Goal: Task Accomplishment & Management: Manage account settings

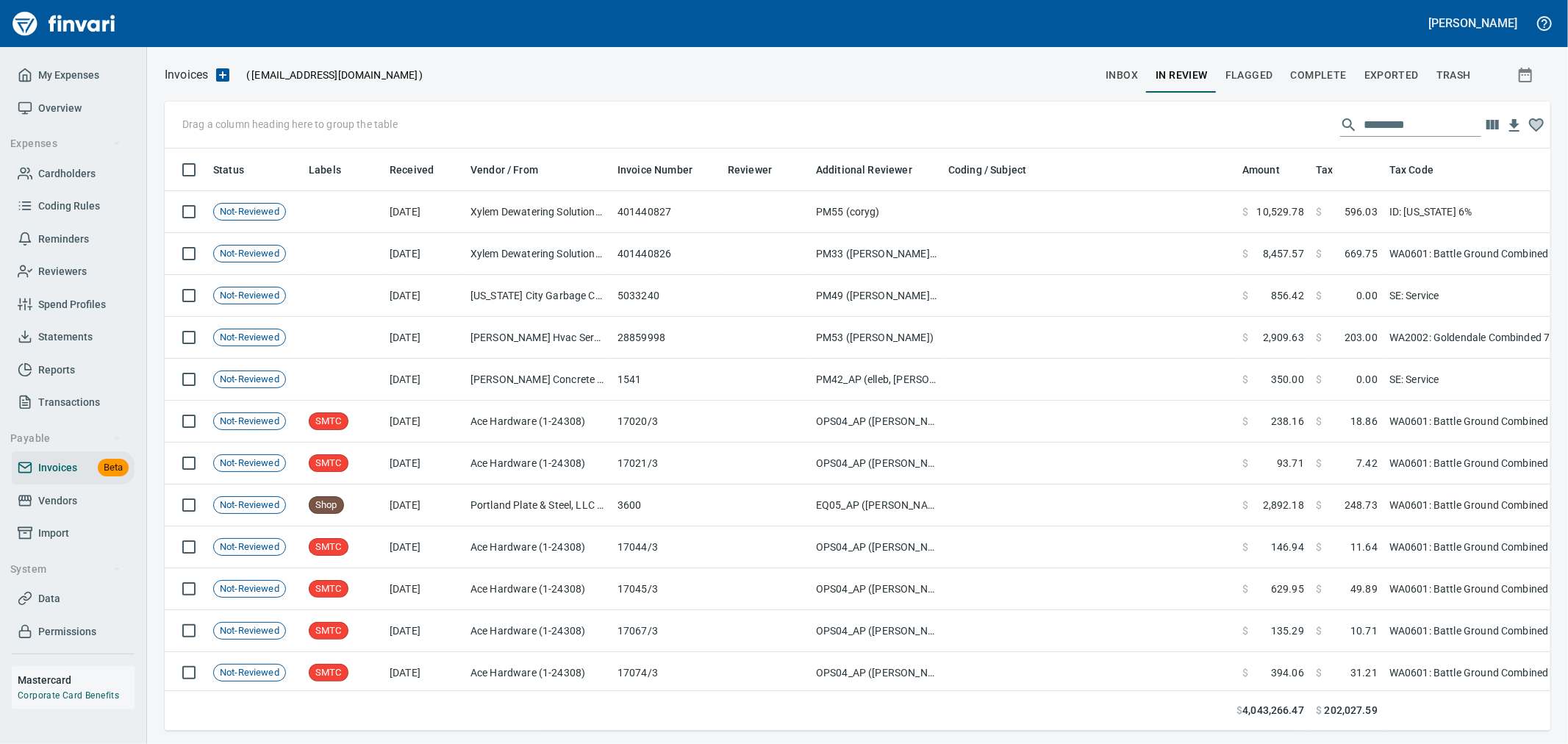
scroll to position [2, 2]
click at [74, 175] on span "Cardholders" at bounding box center [67, 173] width 57 height 18
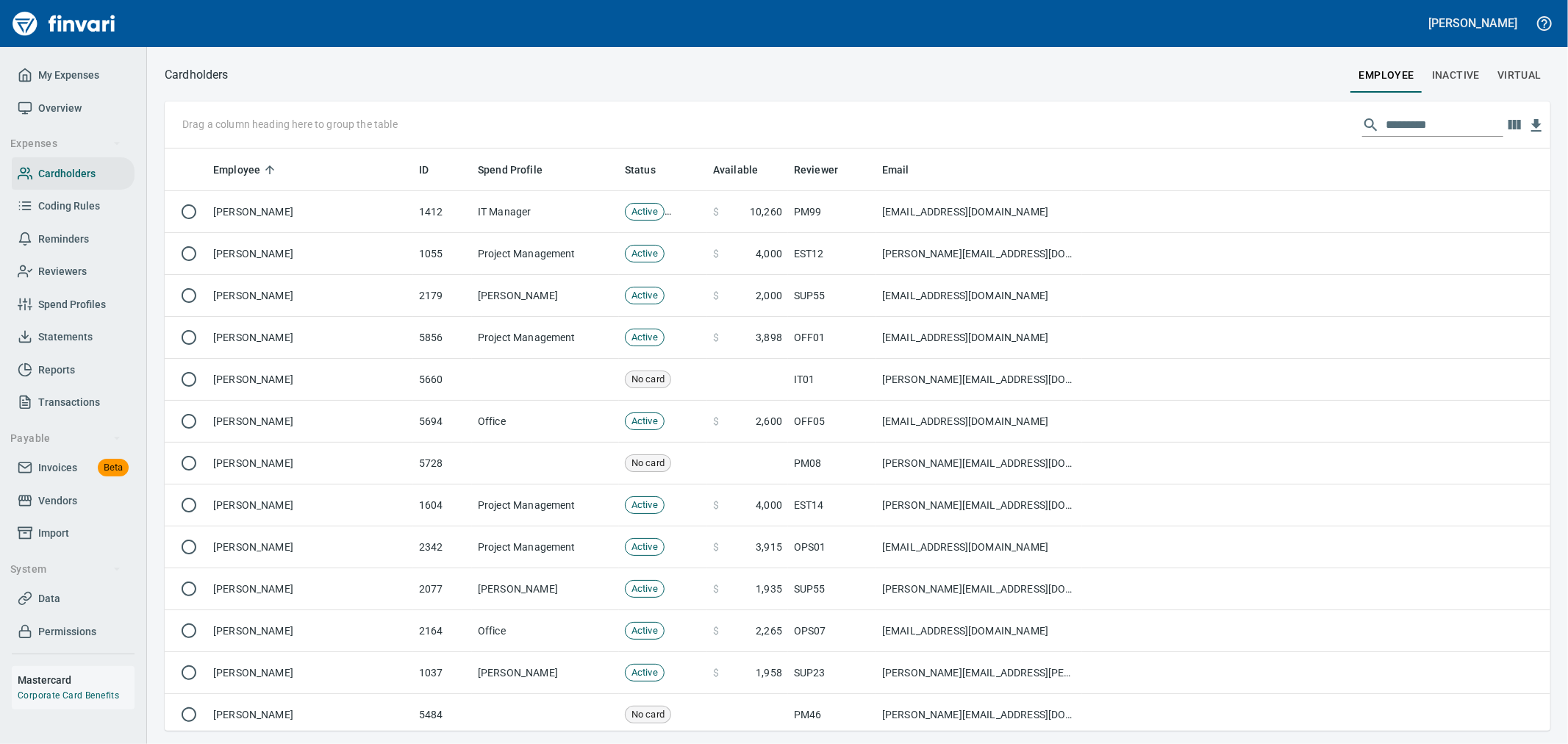
scroll to position [570, 1361]
click at [1405, 136] on div "Drag a column heading here to group the table" at bounding box center [857, 124] width 1385 height 47
click at [1425, 126] on input "text" at bounding box center [1444, 124] width 118 height 24
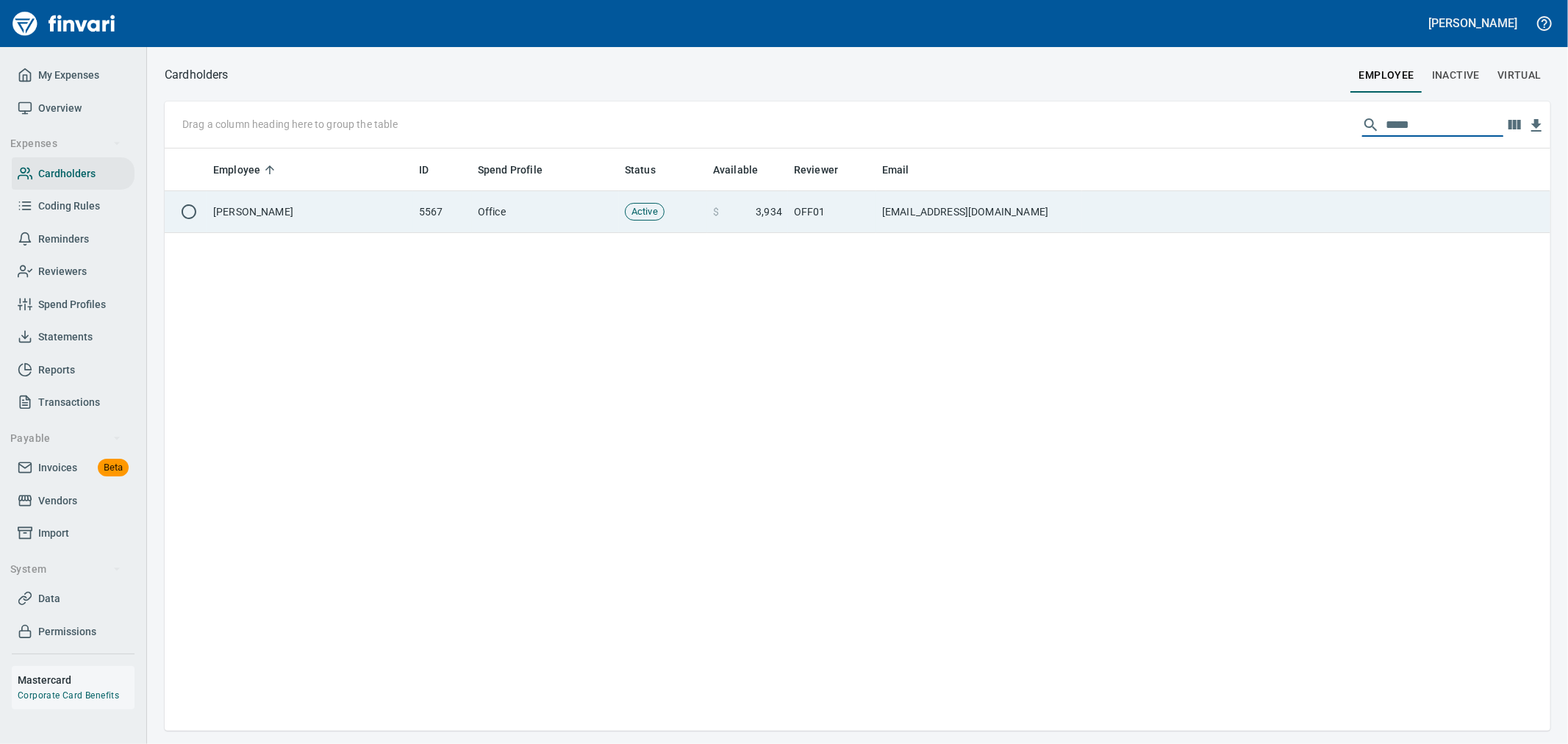
type input "*****"
click at [1044, 225] on td "[EMAIL_ADDRESS][DOMAIN_NAME]" at bounding box center [978, 212] width 206 height 42
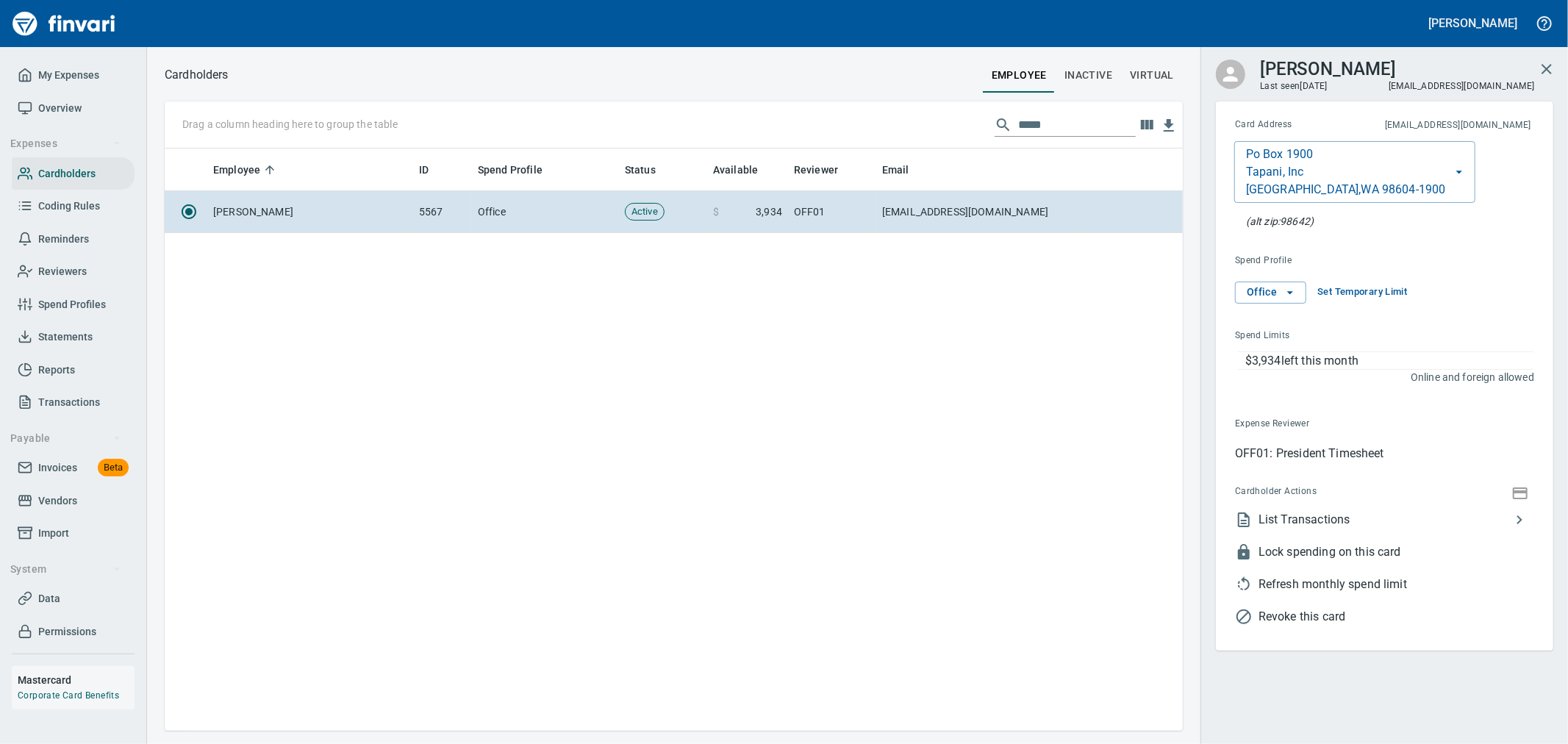
scroll to position [570, 1006]
click at [1375, 297] on span "Set Temporary Limit" at bounding box center [1362, 293] width 90 height 17
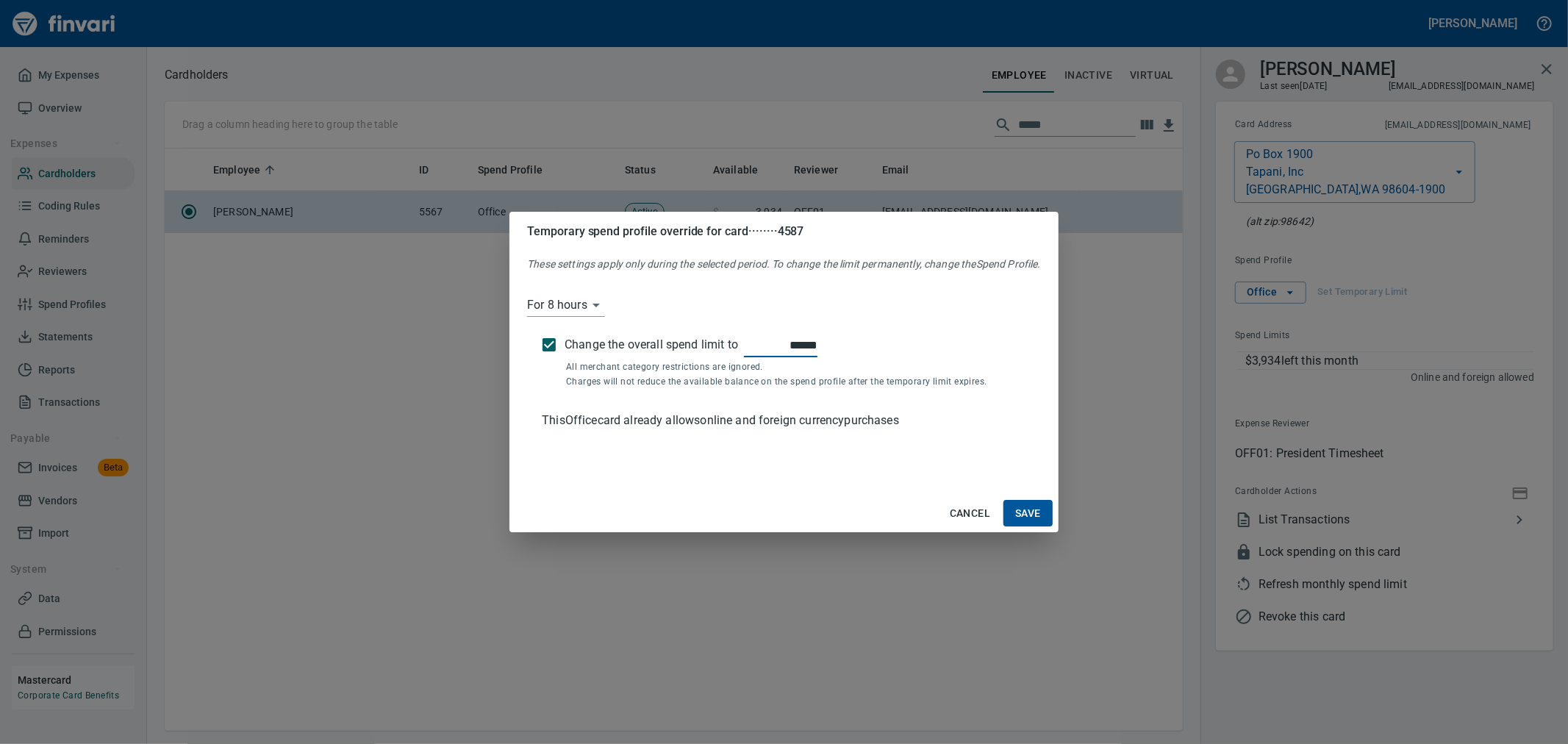
type input "******"
click at [569, 309] on body "[PERSON_NAME] My Expenses Overview Expenses Cardholders Coding Rules Reminders …" at bounding box center [784, 372] width 1568 height 744
click at [1038, 506] on div at bounding box center [784, 372] width 1568 height 744
click at [1038, 515] on span "Save" at bounding box center [1028, 513] width 26 height 18
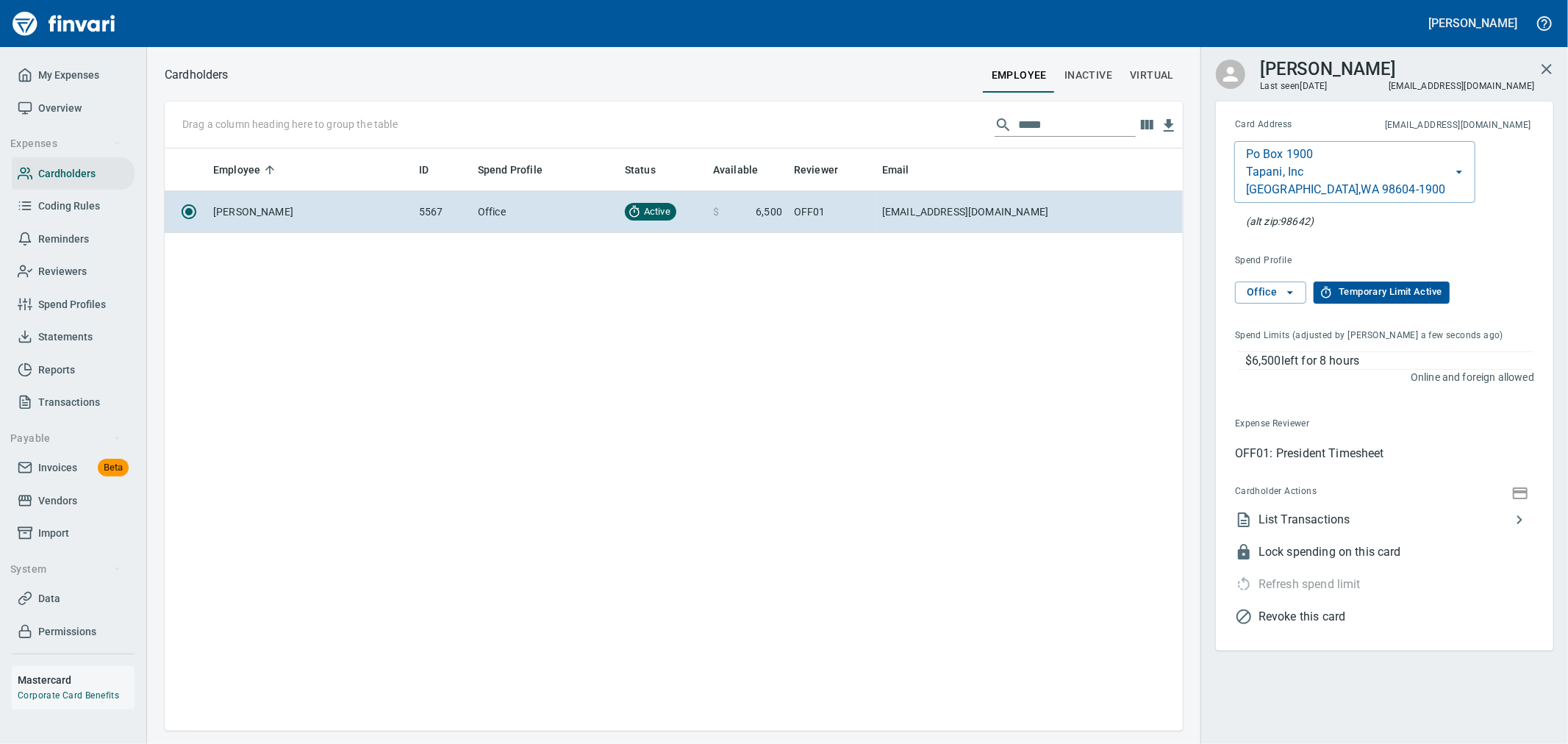
click at [722, 291] on div "Employee ID Spend Profile Status Available Reviewer Email [PERSON_NAME] 5567 Of…" at bounding box center [673, 439] width 1018 height 582
click at [1362, 295] on span "Temporary Limit Active" at bounding box center [1381, 293] width 120 height 17
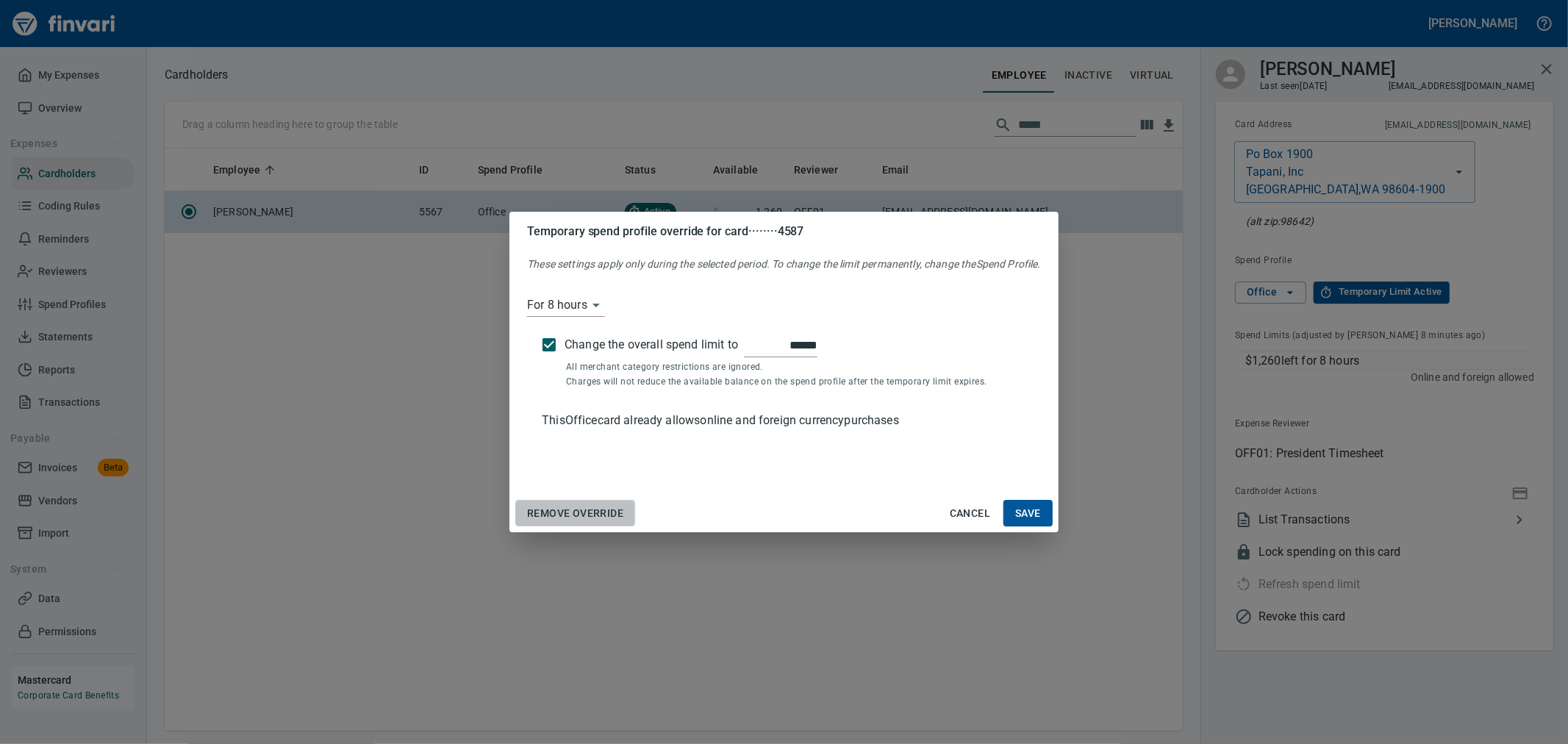
click at [574, 510] on span "Remove Override" at bounding box center [575, 513] width 97 height 18
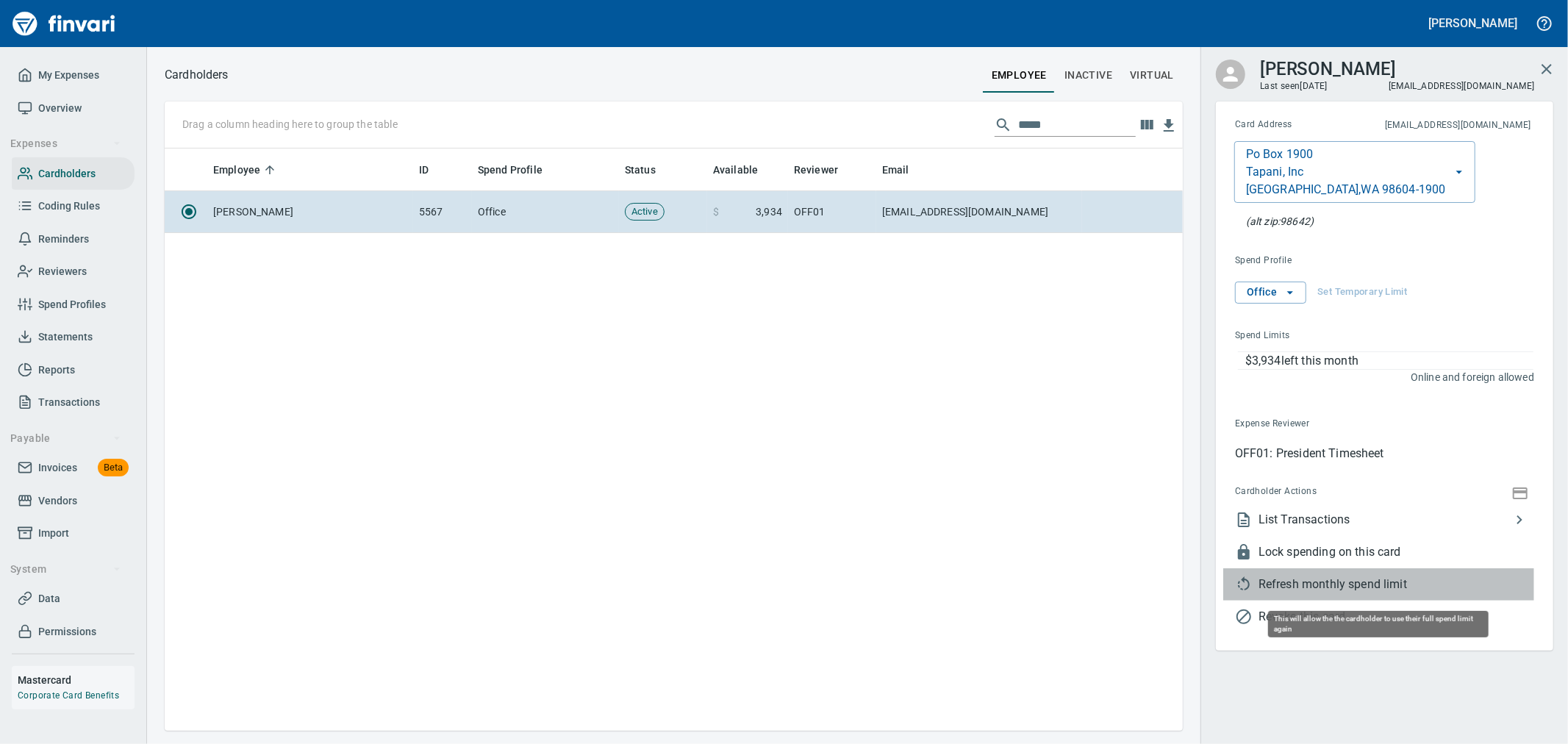
click at [1312, 579] on span "Refresh monthly spend limit" at bounding box center [1396, 584] width 275 height 17
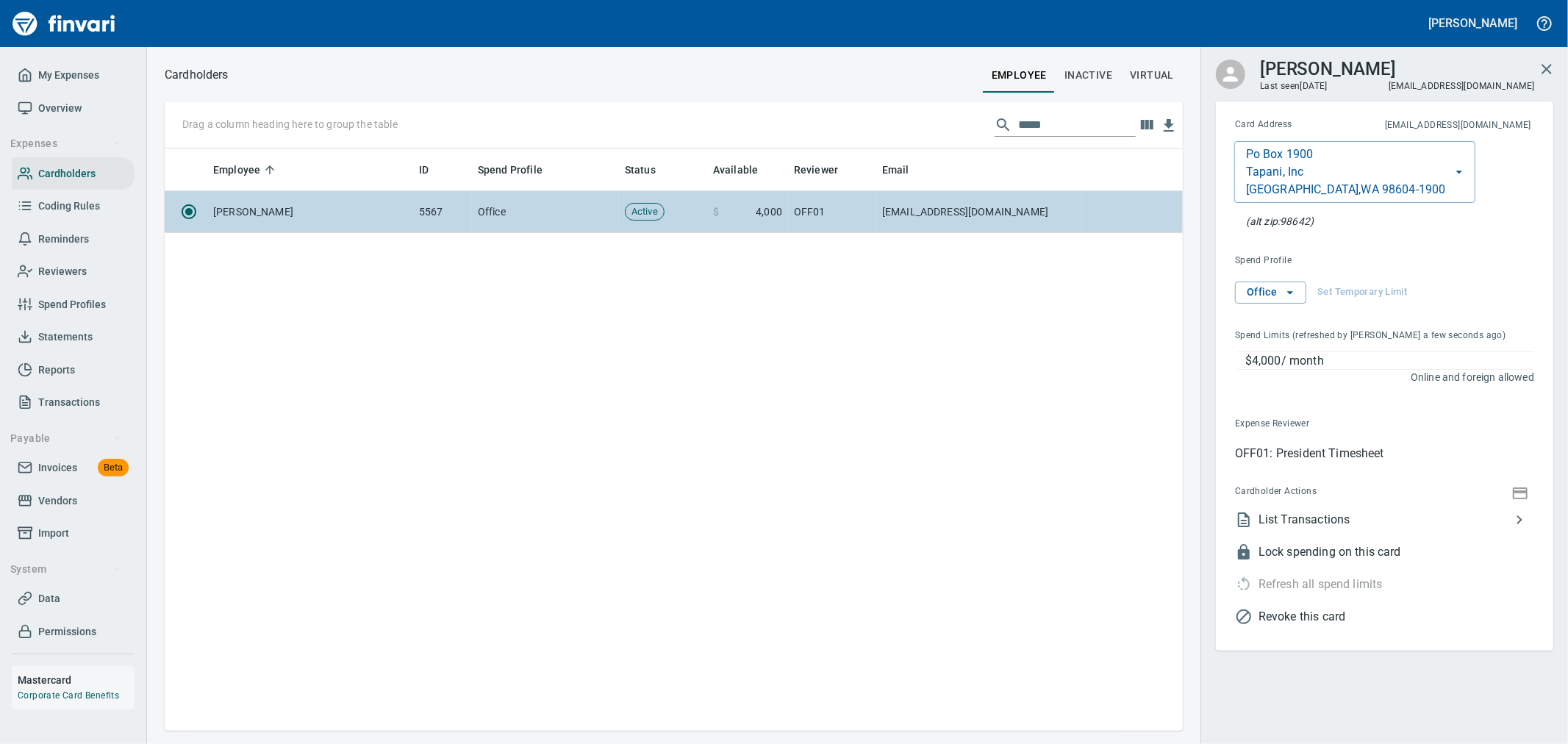
click at [570, 214] on td "Office" at bounding box center [546, 212] width 147 height 42
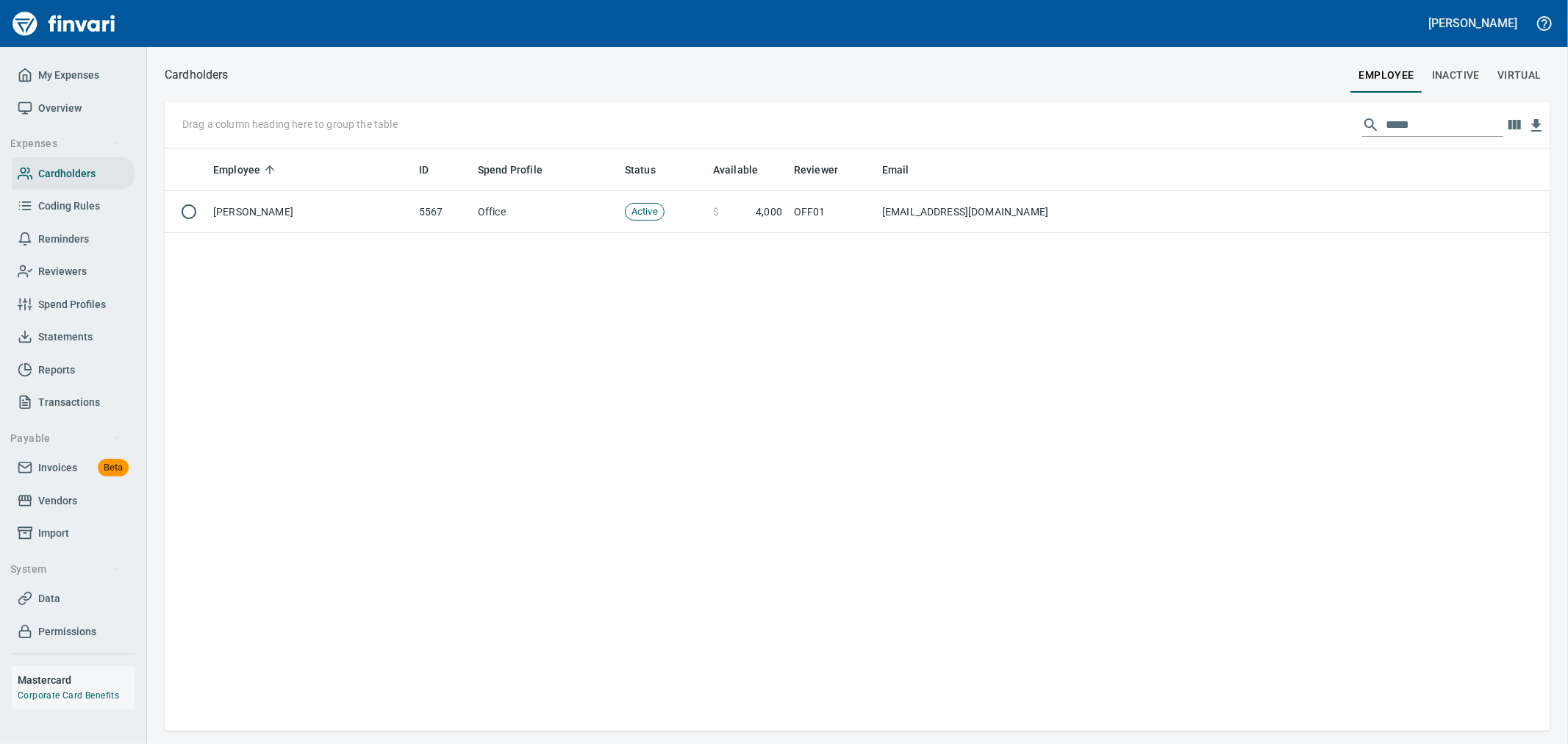
scroll to position [570, 1371]
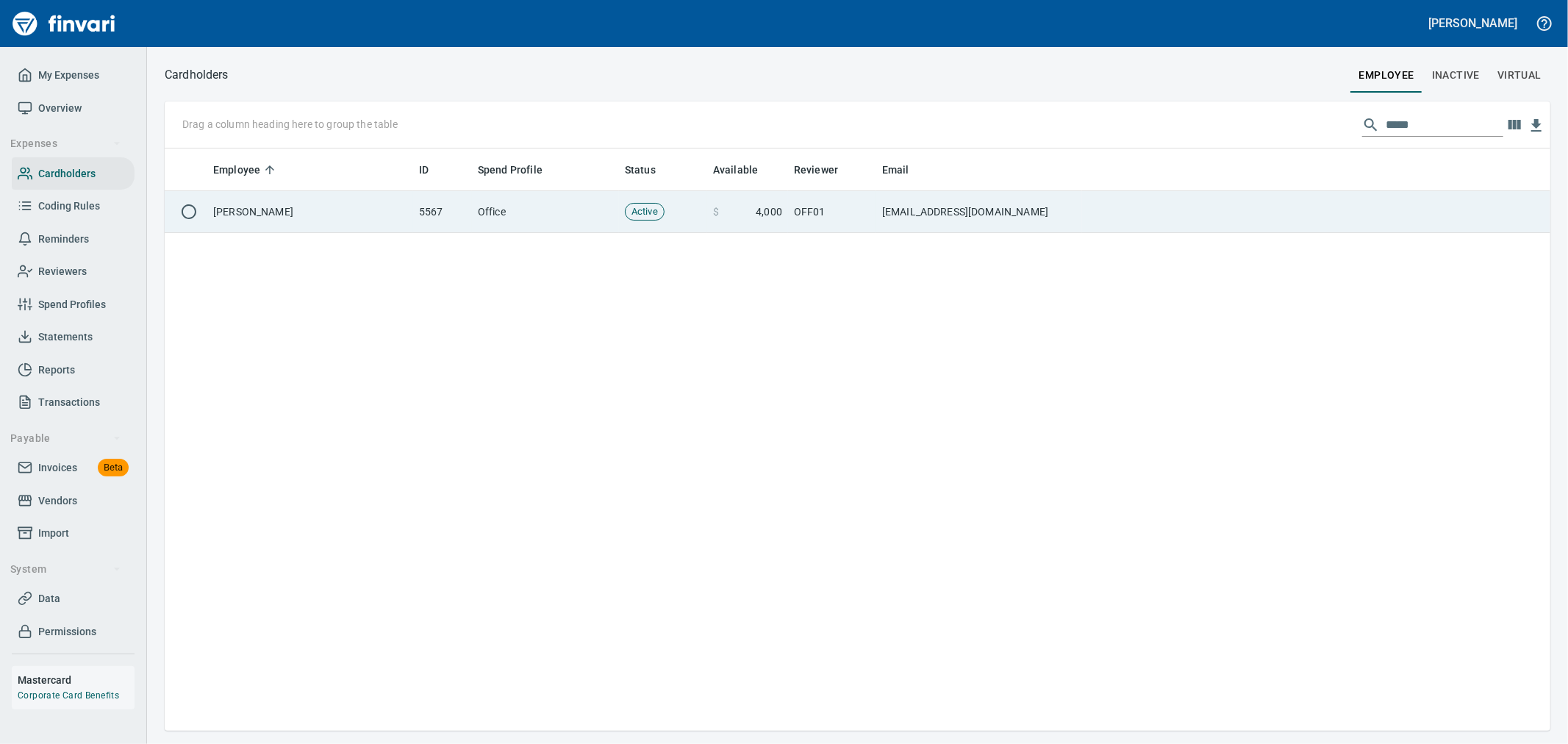
click at [993, 210] on td "[EMAIL_ADDRESS][DOMAIN_NAME]" at bounding box center [978, 212] width 206 height 42
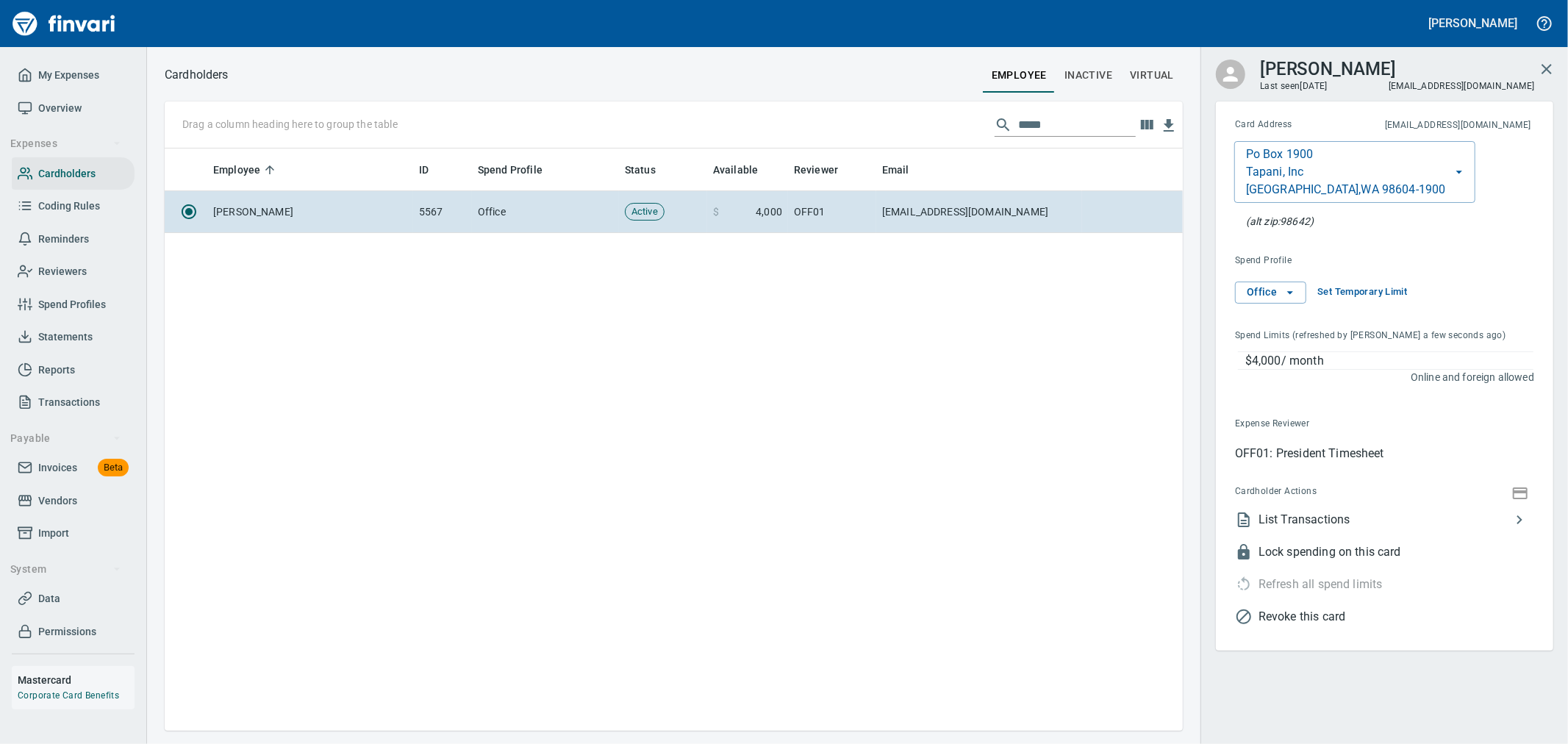
scroll to position [570, 1006]
click at [1354, 520] on span "List Transactions" at bounding box center [1384, 519] width 252 height 17
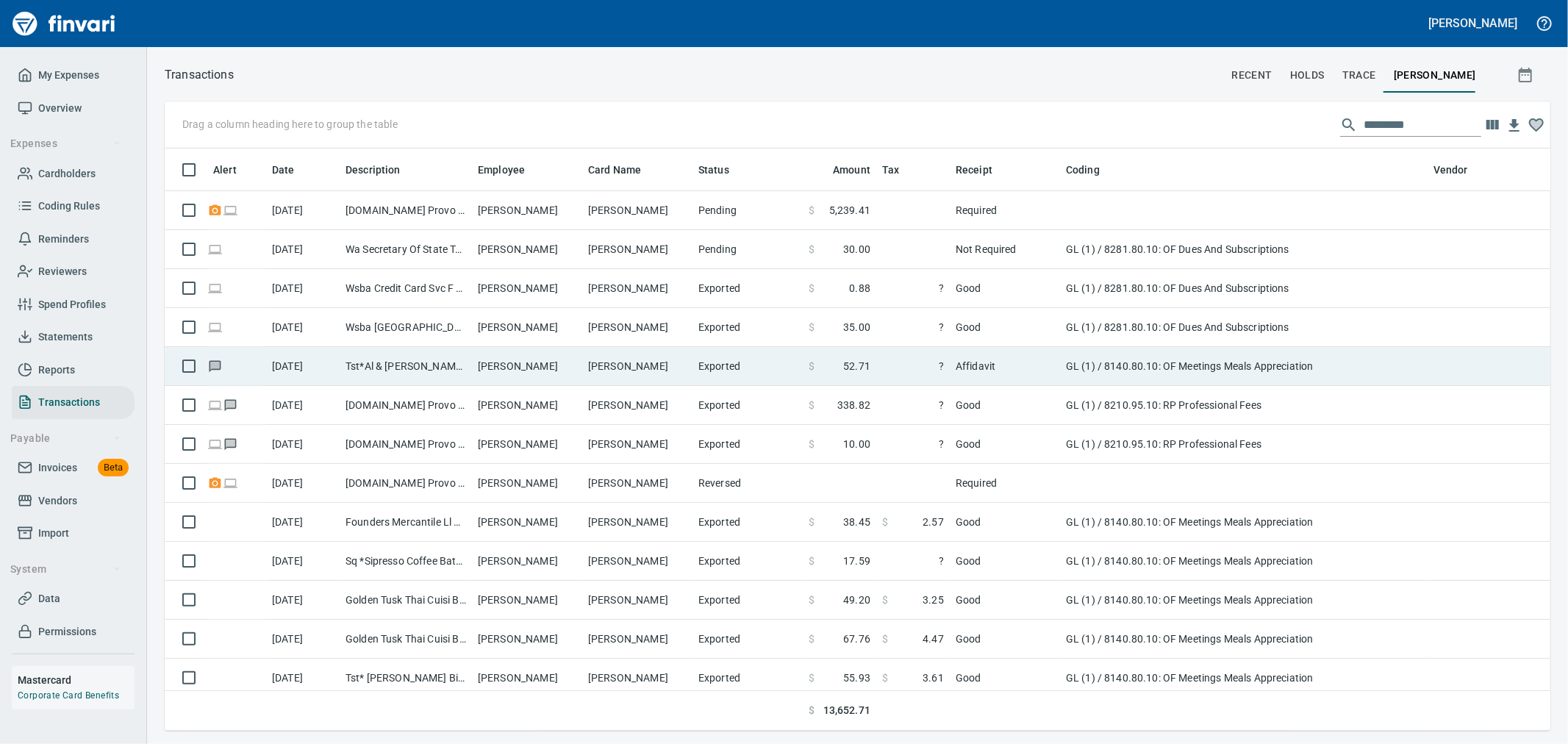
scroll to position [558, 1361]
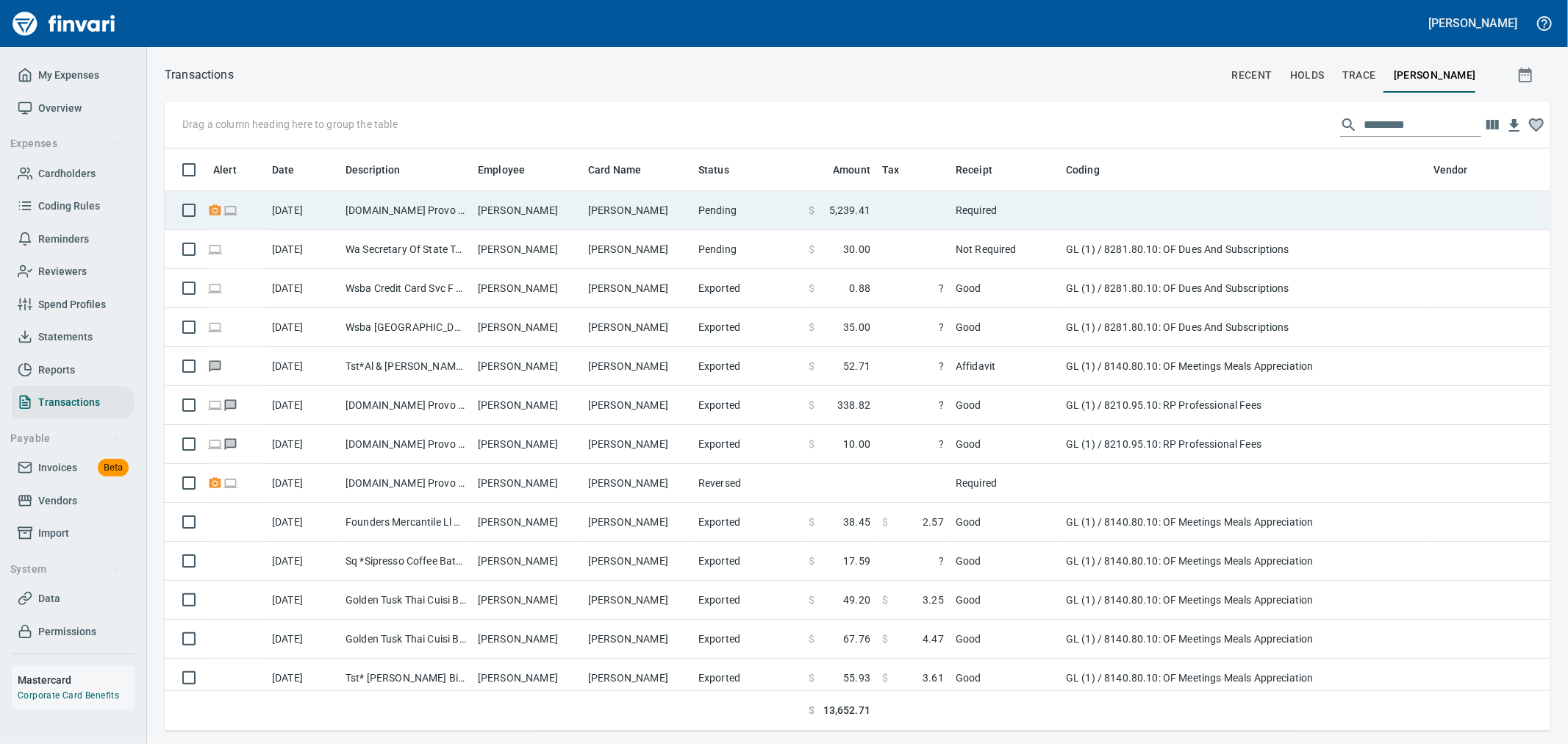
click at [767, 204] on td "Pending" at bounding box center [747, 210] width 110 height 39
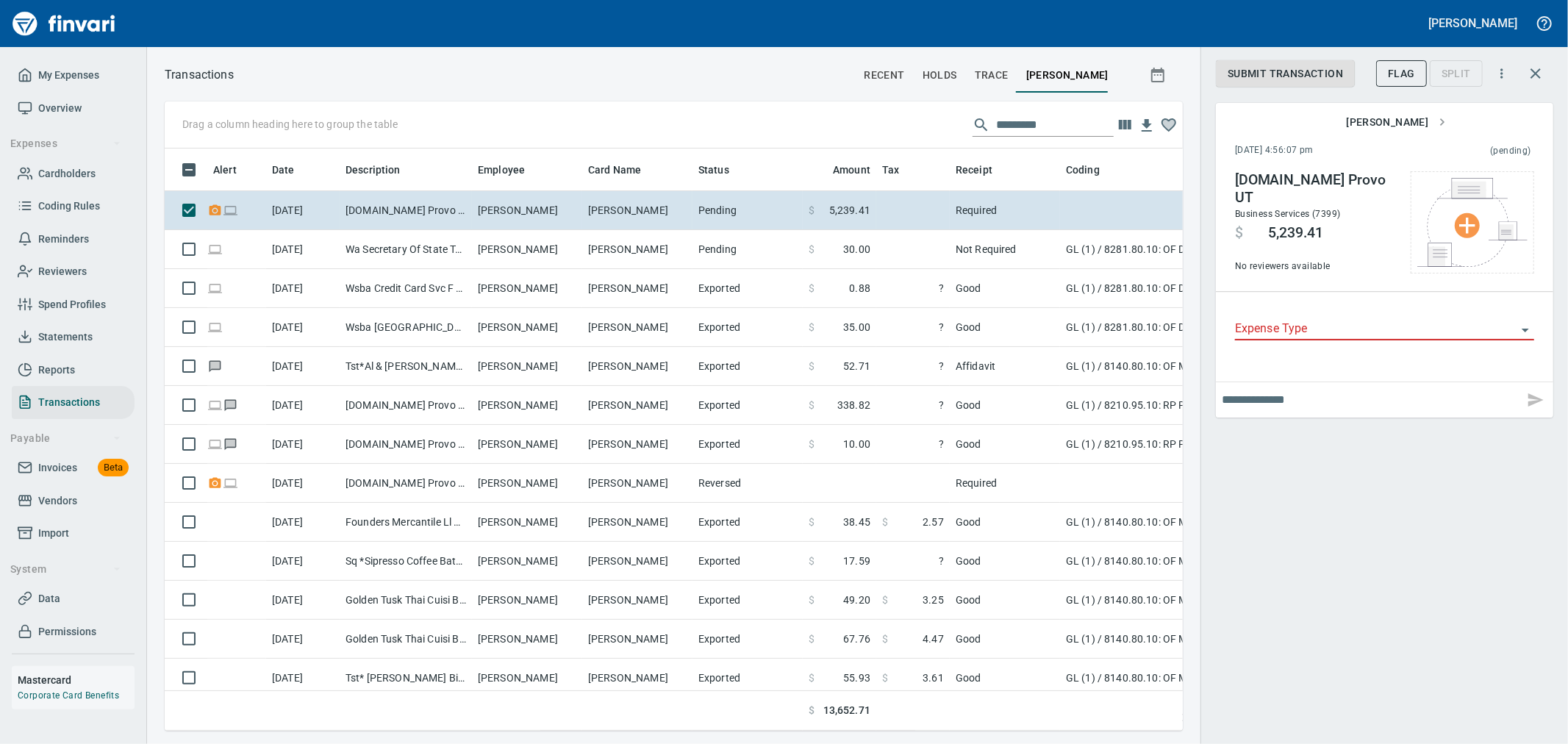
scroll to position [558, 993]
click at [1544, 72] on icon "button" at bounding box center [1535, 74] width 17 height 17
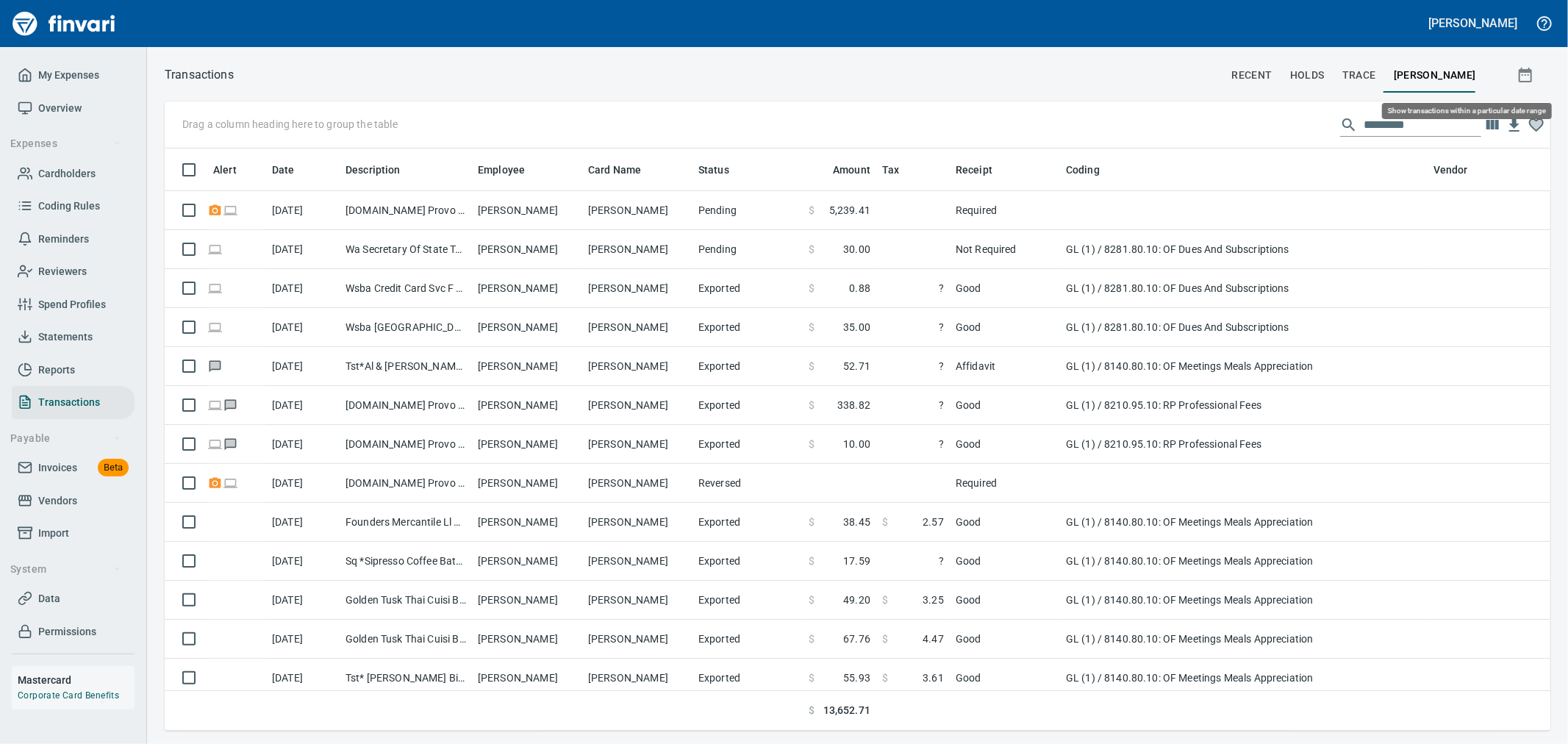
scroll to position [558, 1361]
click at [88, 67] on span "My Expenses" at bounding box center [69, 75] width 61 height 18
